Goal: Information Seeking & Learning: Stay updated

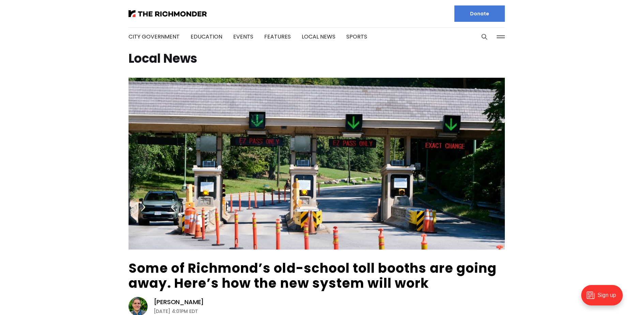
drag, startPoint x: 0, startPoint y: 0, endPoint x: 86, endPoint y: 73, distance: 112.7
drag, startPoint x: 222, startPoint y: 1, endPoint x: 67, endPoint y: 101, distance: 184.4
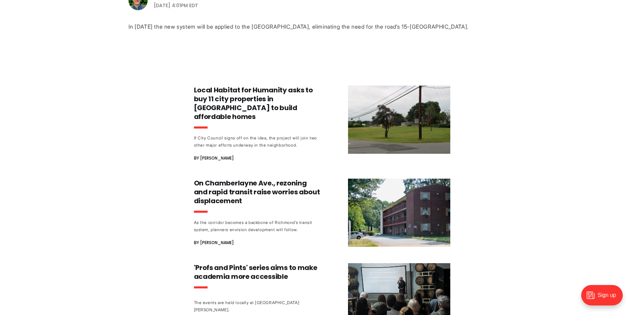
scroll to position [306, 0]
drag, startPoint x: 445, startPoint y: 0, endPoint x: 133, endPoint y: 87, distance: 323.6
click at [133, 87] on div "Some of Richmond’s old-school toll booths are going away. Here’s how the new sy…" at bounding box center [316, 182] width 633 height 822
